Goal: Information Seeking & Learning: Learn about a topic

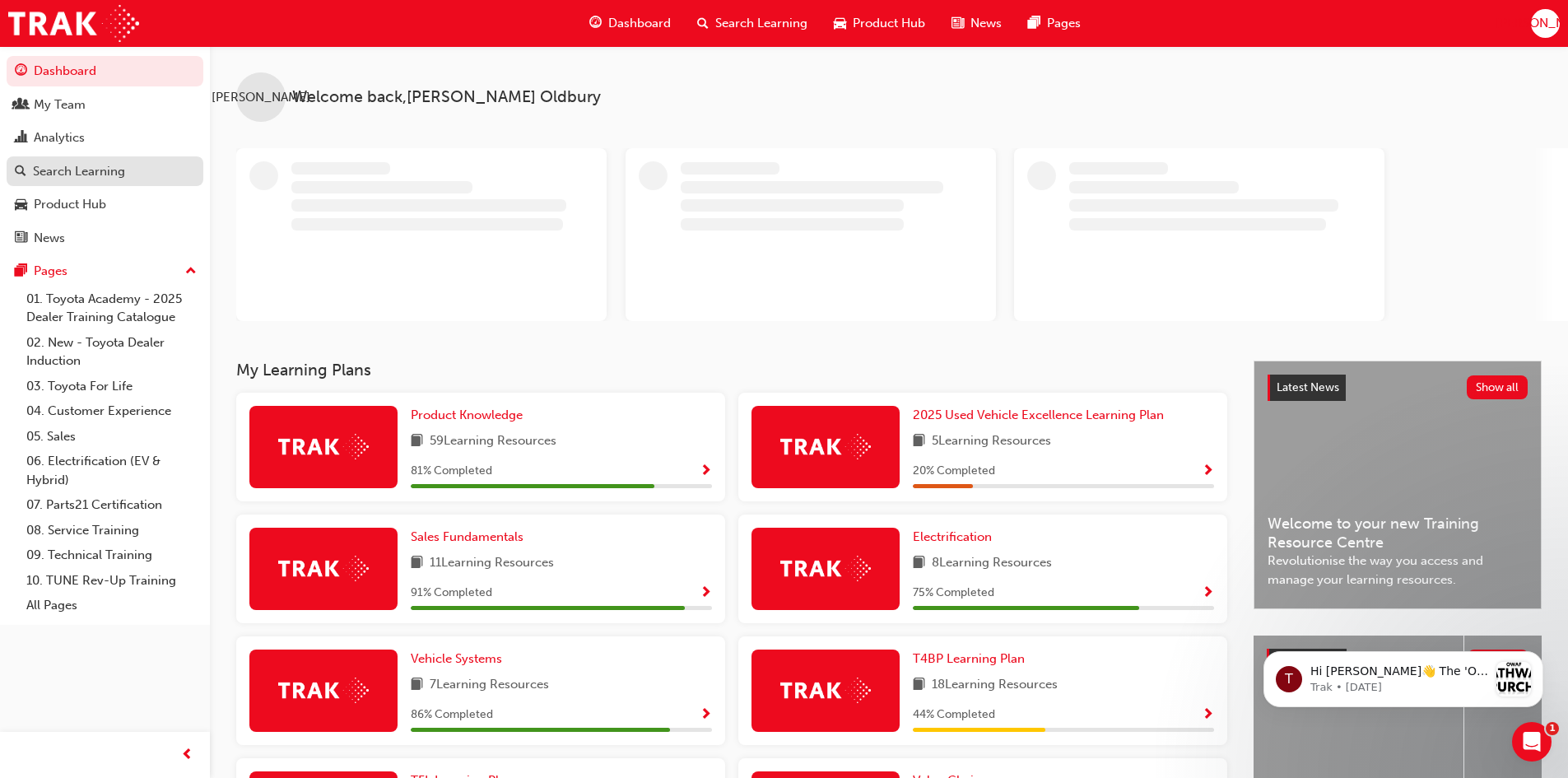
click at [64, 168] on div "Search Learning" at bounding box center [79, 172] width 92 height 19
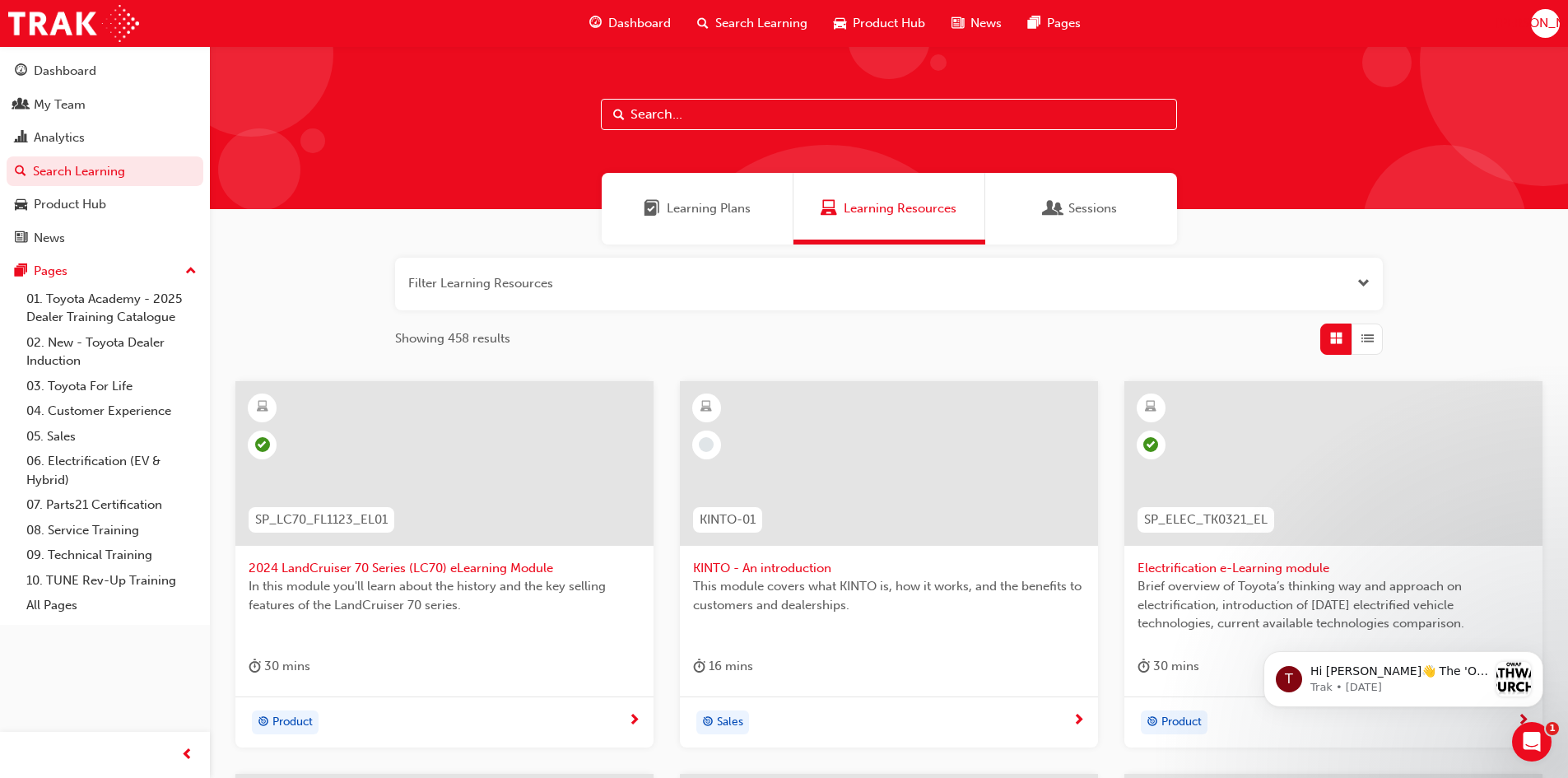
click at [655, 96] on div at bounding box center [889, 127] width 1358 height 163
click at [663, 111] on input "text" at bounding box center [889, 114] width 576 height 31
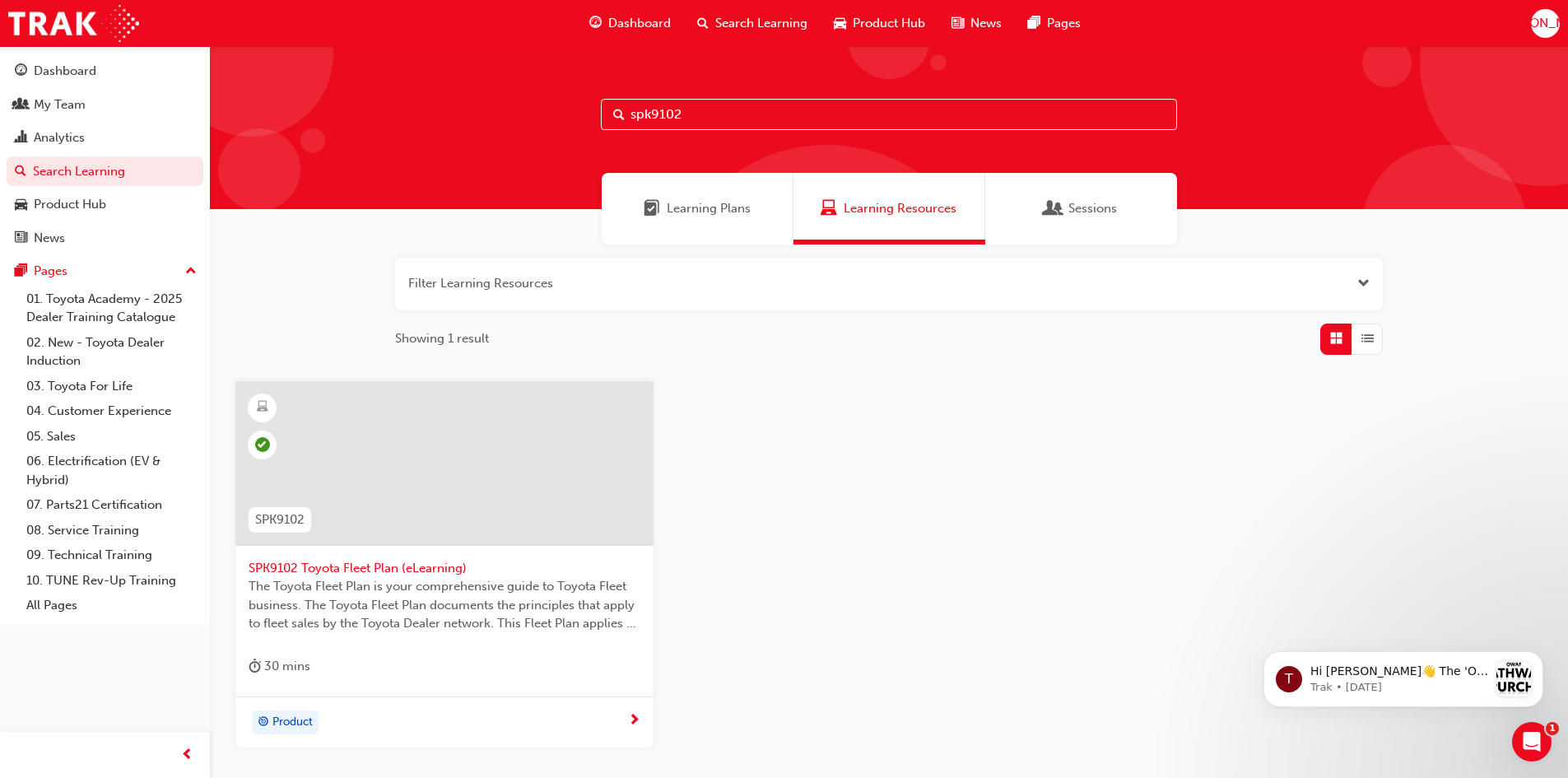
type input "spk9102"
click at [383, 570] on span "SPK9102 Toyota Fleet Plan (eLearning)" at bounding box center [444, 569] width 392 height 19
